Goal: Find specific page/section: Find specific page/section

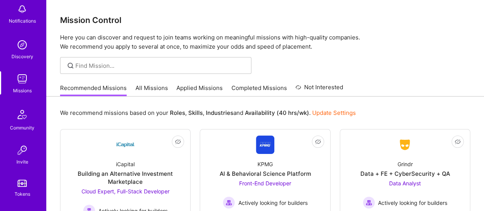
scroll to position [47, 0]
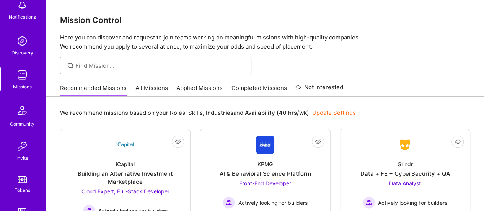
click at [158, 90] on link "All Missions" at bounding box center [152, 90] width 33 height 13
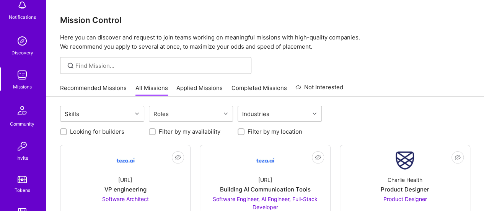
click at [246, 88] on link "Completed Missions" at bounding box center [260, 90] width 56 height 13
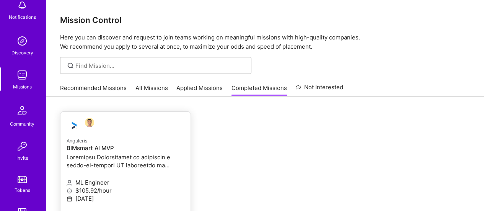
click at [112, 153] on p at bounding box center [126, 161] width 118 height 16
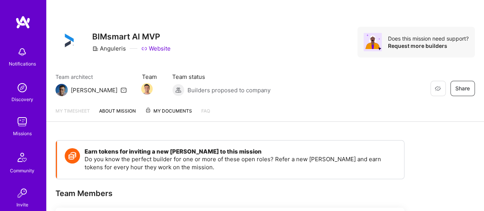
click at [168, 113] on span "My Documents" at bounding box center [168, 111] width 47 height 8
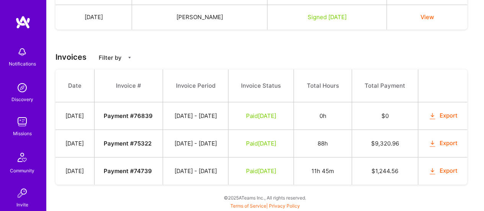
scroll to position [228, 0]
